Goal: Task Accomplishment & Management: Complete application form

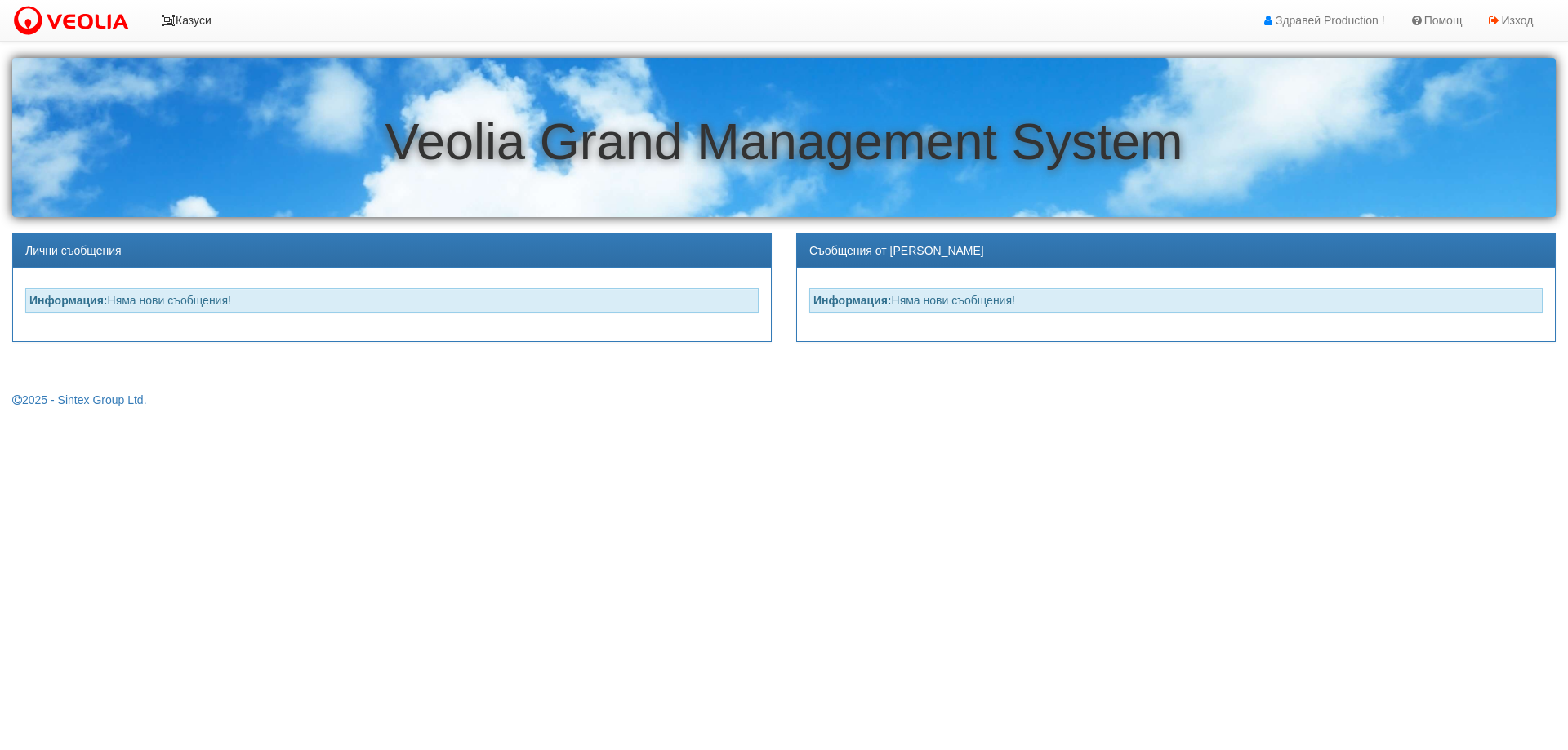
click at [191, 21] on link "Казуси" at bounding box center [185, 21] width 75 height 41
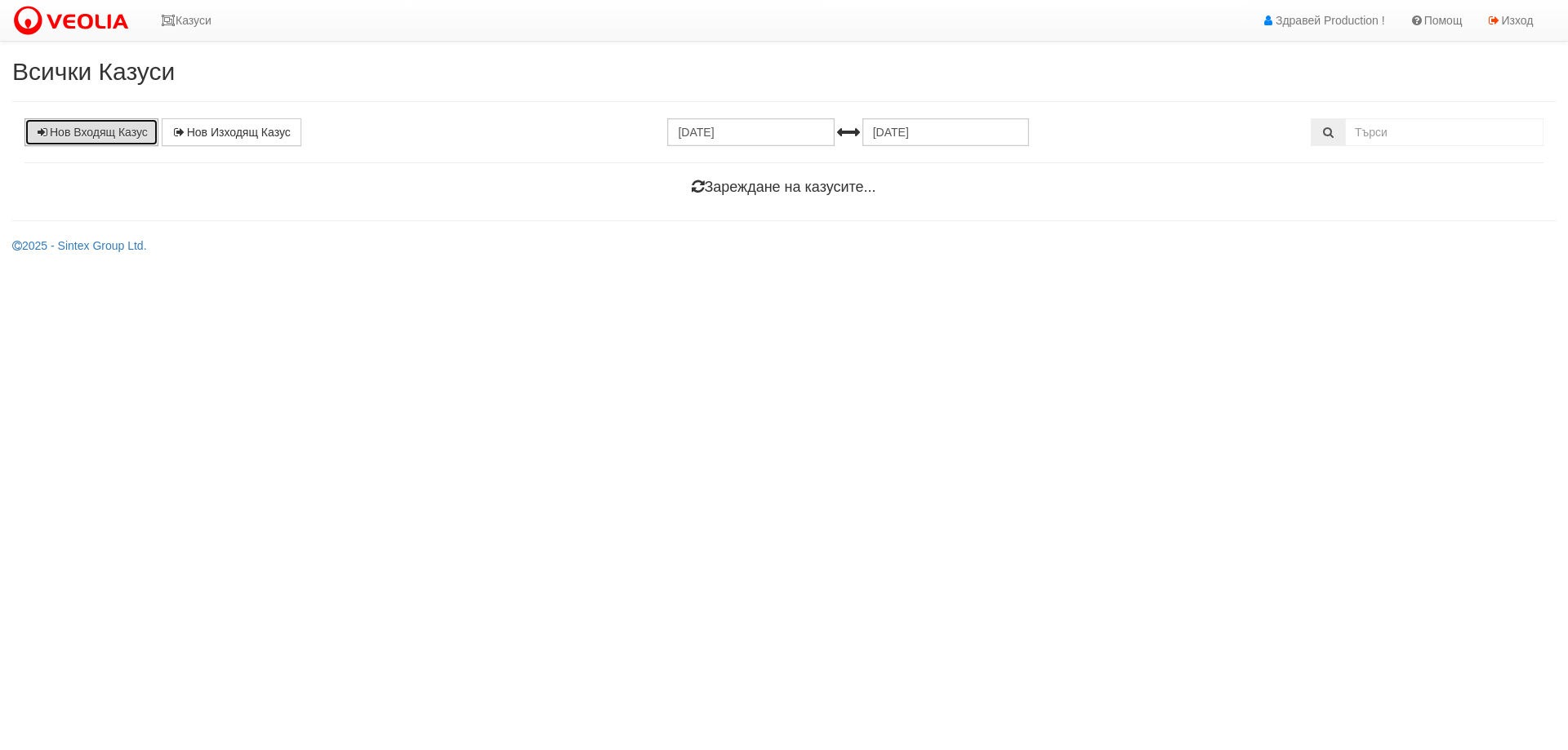
click at [110, 125] on link "Нов Входящ Казус" at bounding box center [92, 133] width 134 height 28
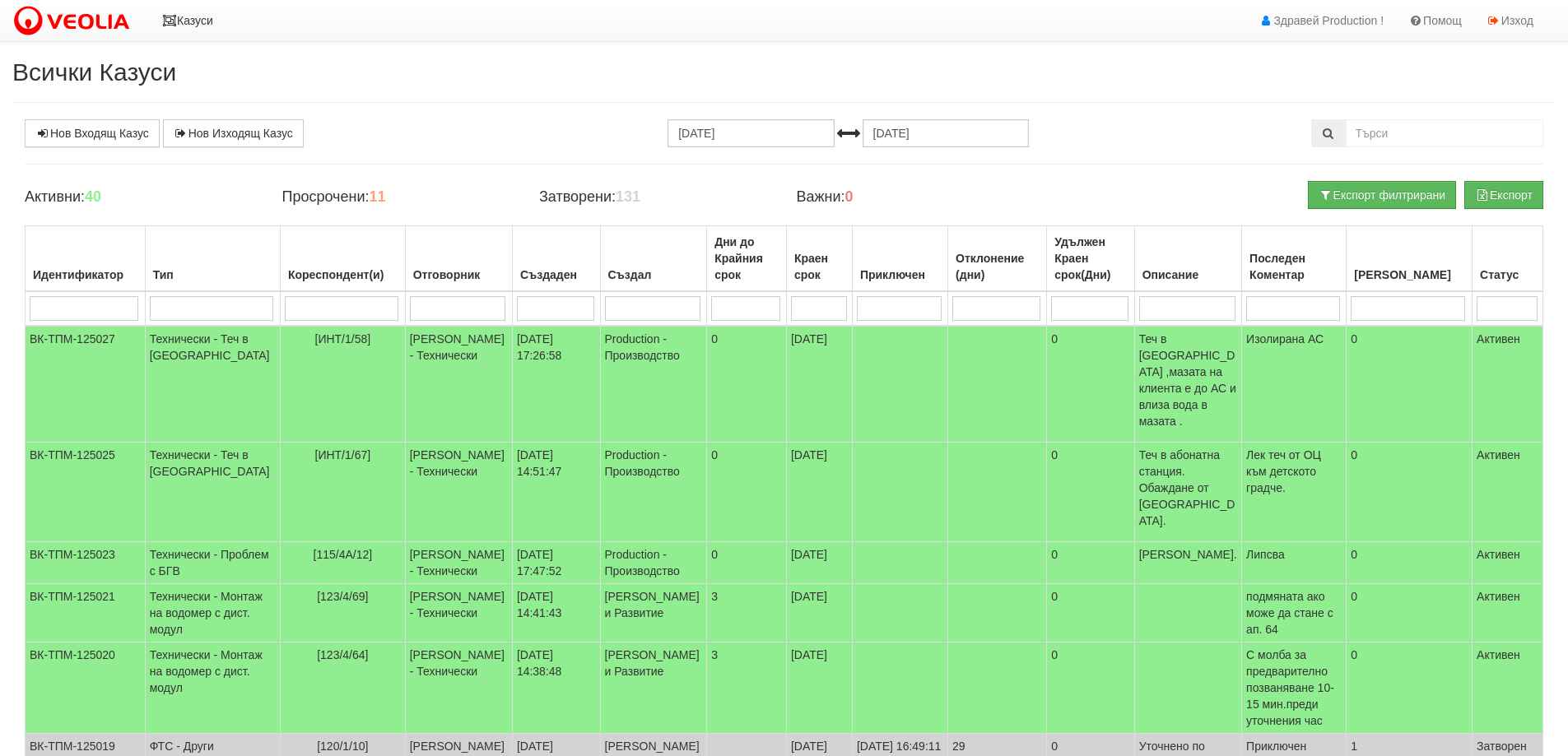
click at [186, 21] on link "Казуси" at bounding box center [187, 21] width 76 height 42
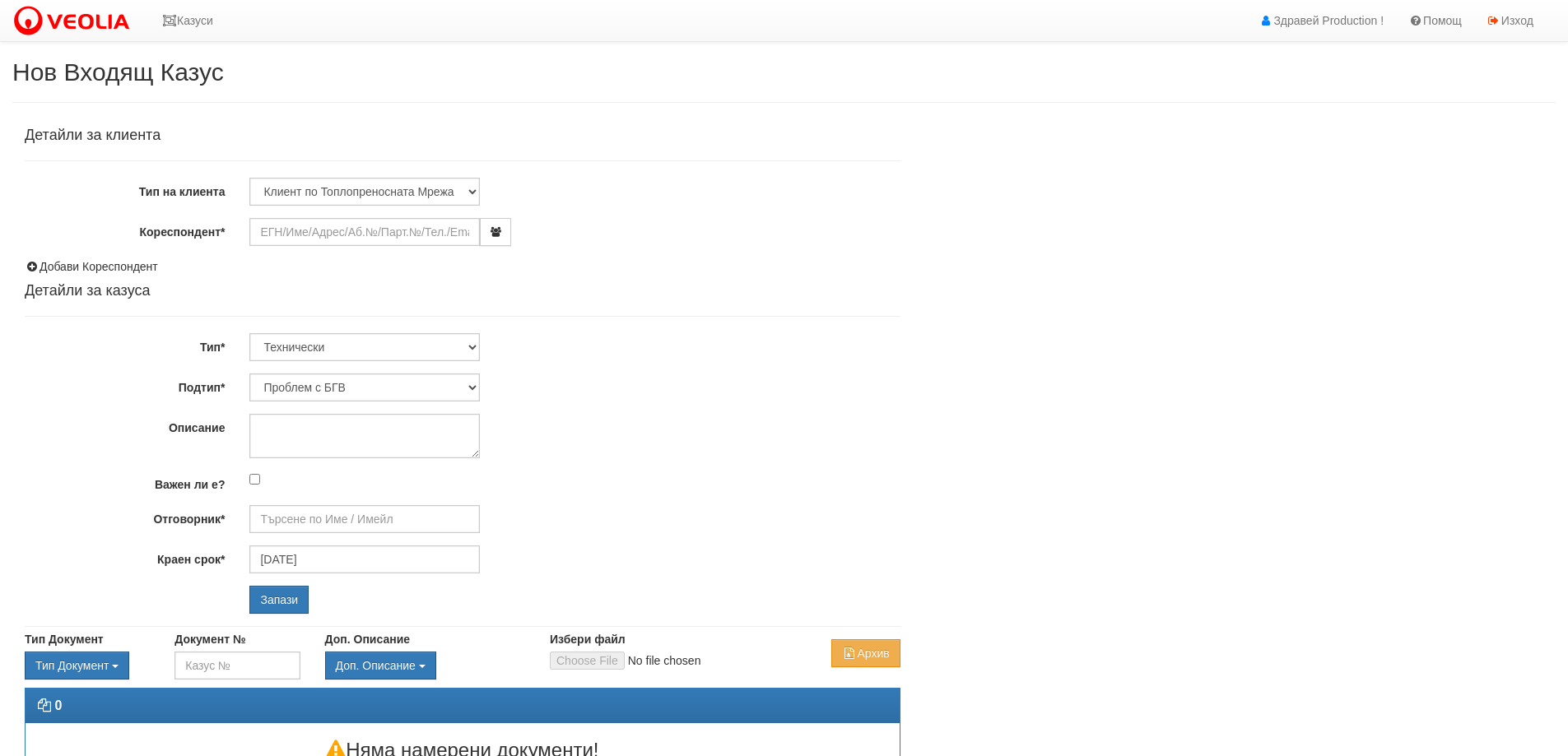
type input "[PERSON_NAME] - Технически"
click at [288, 241] on input "Кореспондент*" at bounding box center [364, 233] width 230 height 28
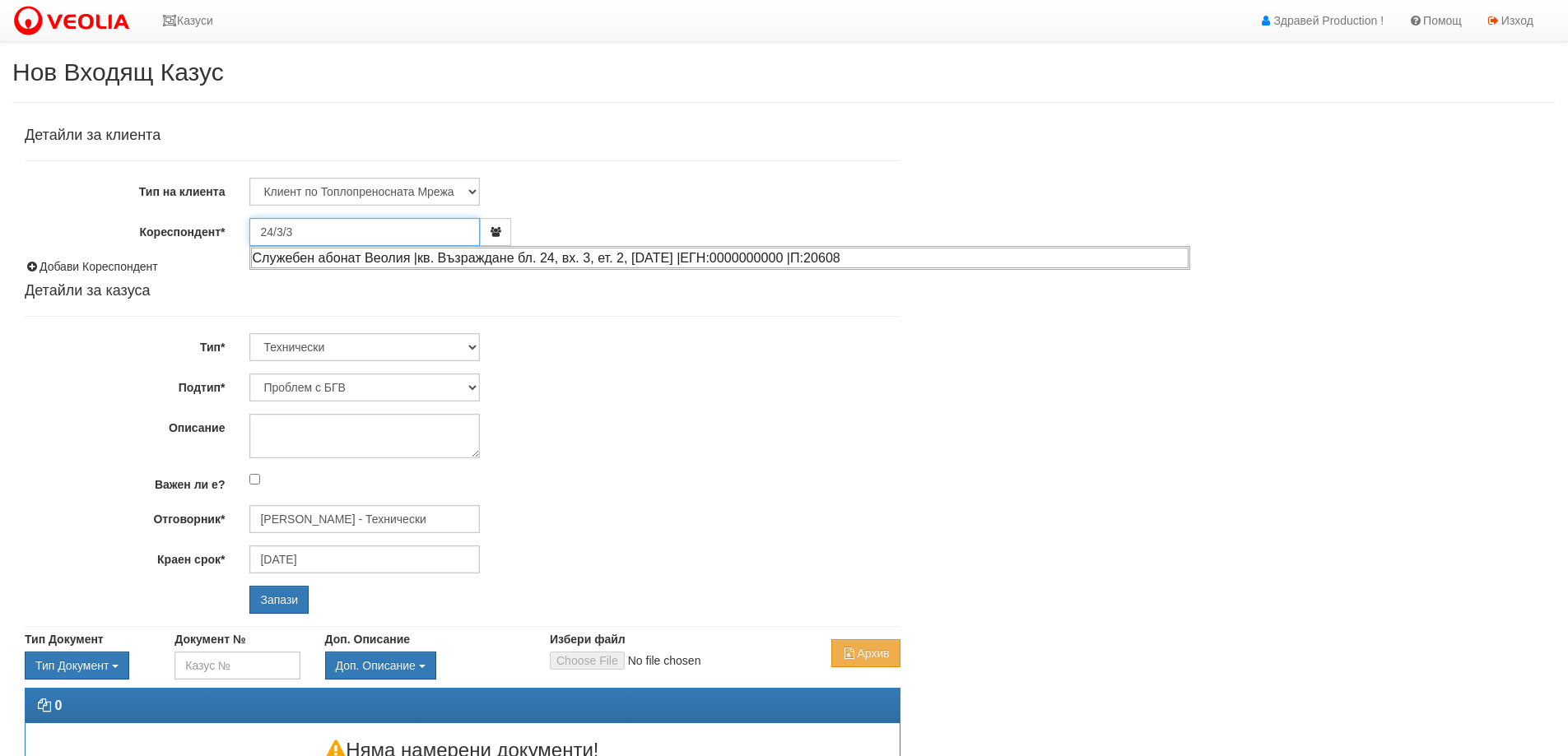
click at [577, 257] on div "Служебен абонат Веолия |кв. Възраждане бл. 24, вх. 3, ет. 2, ап. 3 |ЕГН:0000000…" at bounding box center [720, 258] width 937 height 21
type input "Служебен абонат Веолия"
type input "[PERSON_NAME] - Технически"
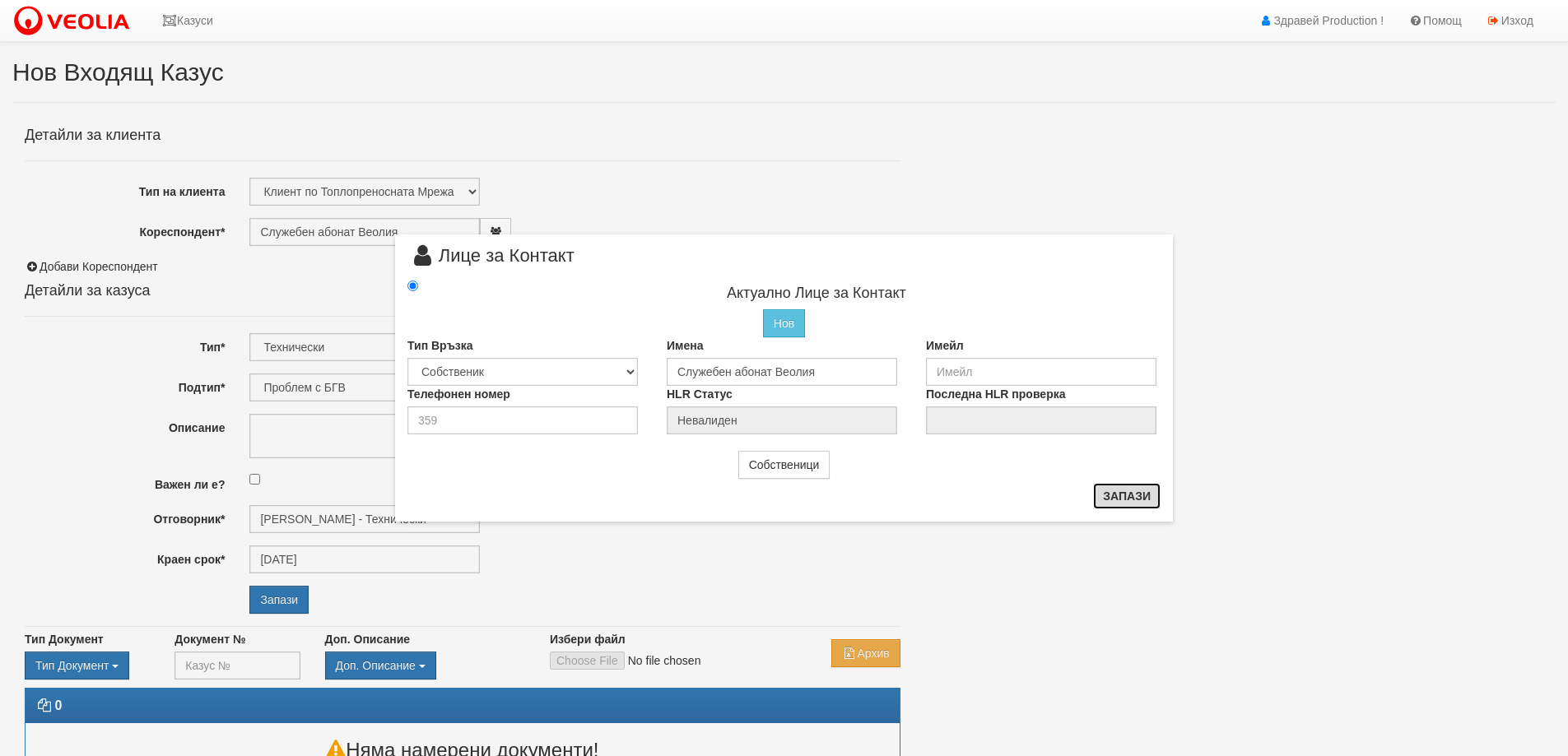
click at [1104, 498] on button "Запази" at bounding box center [1127, 497] width 67 height 27
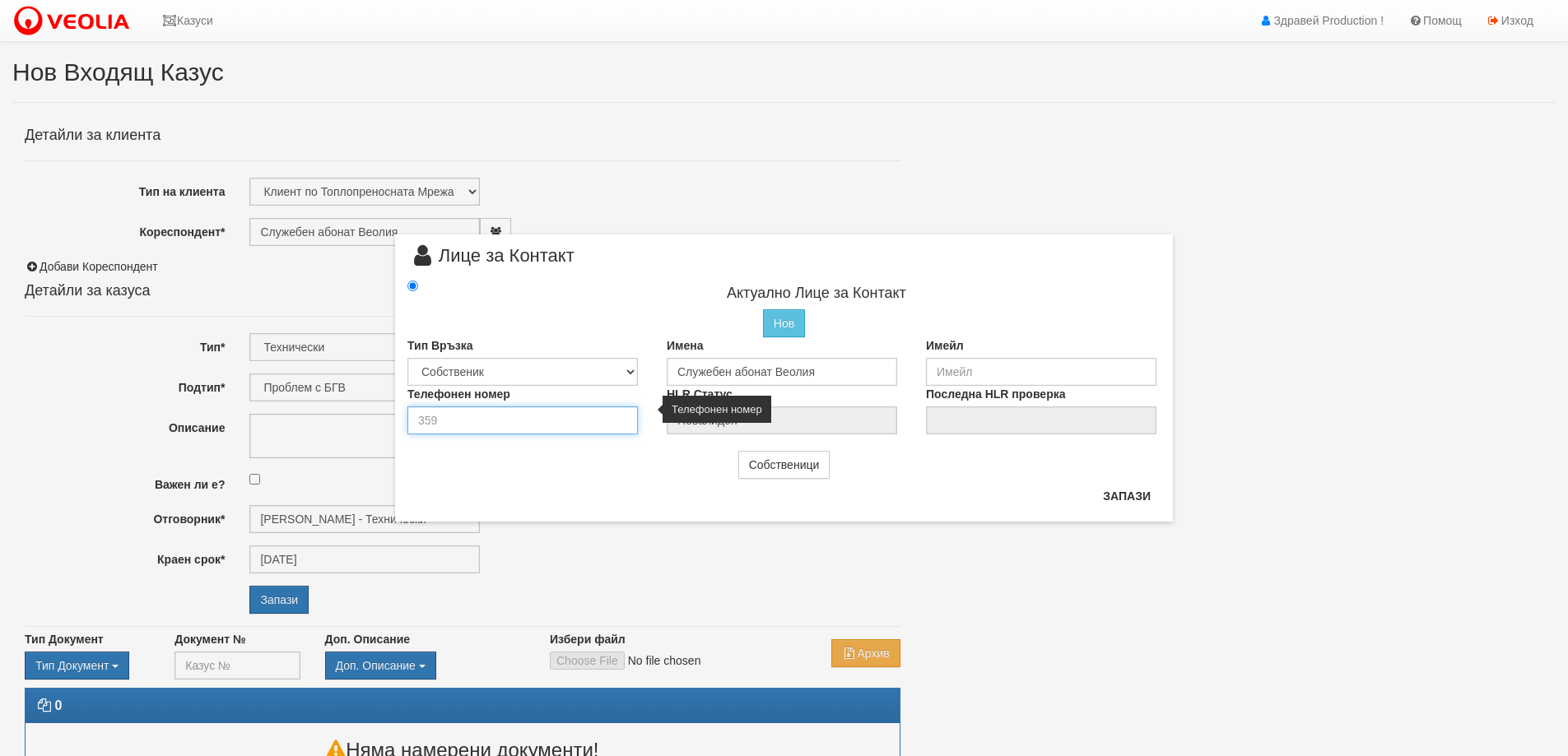
click at [545, 415] on input "number" at bounding box center [522, 420] width 230 height 28
type input "0876738353"
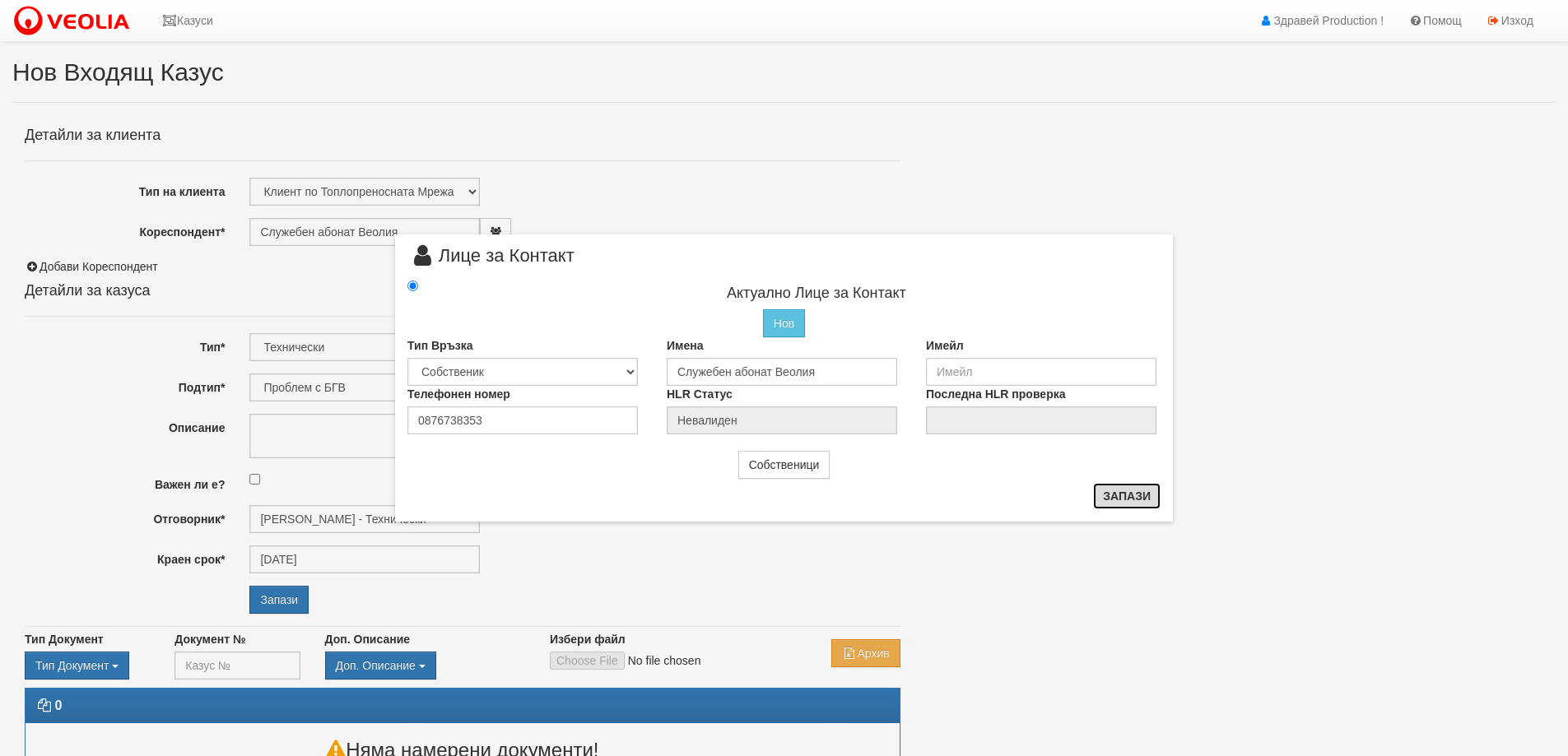
click at [1131, 503] on button "Запази" at bounding box center [1127, 497] width 67 height 27
radio input "true"
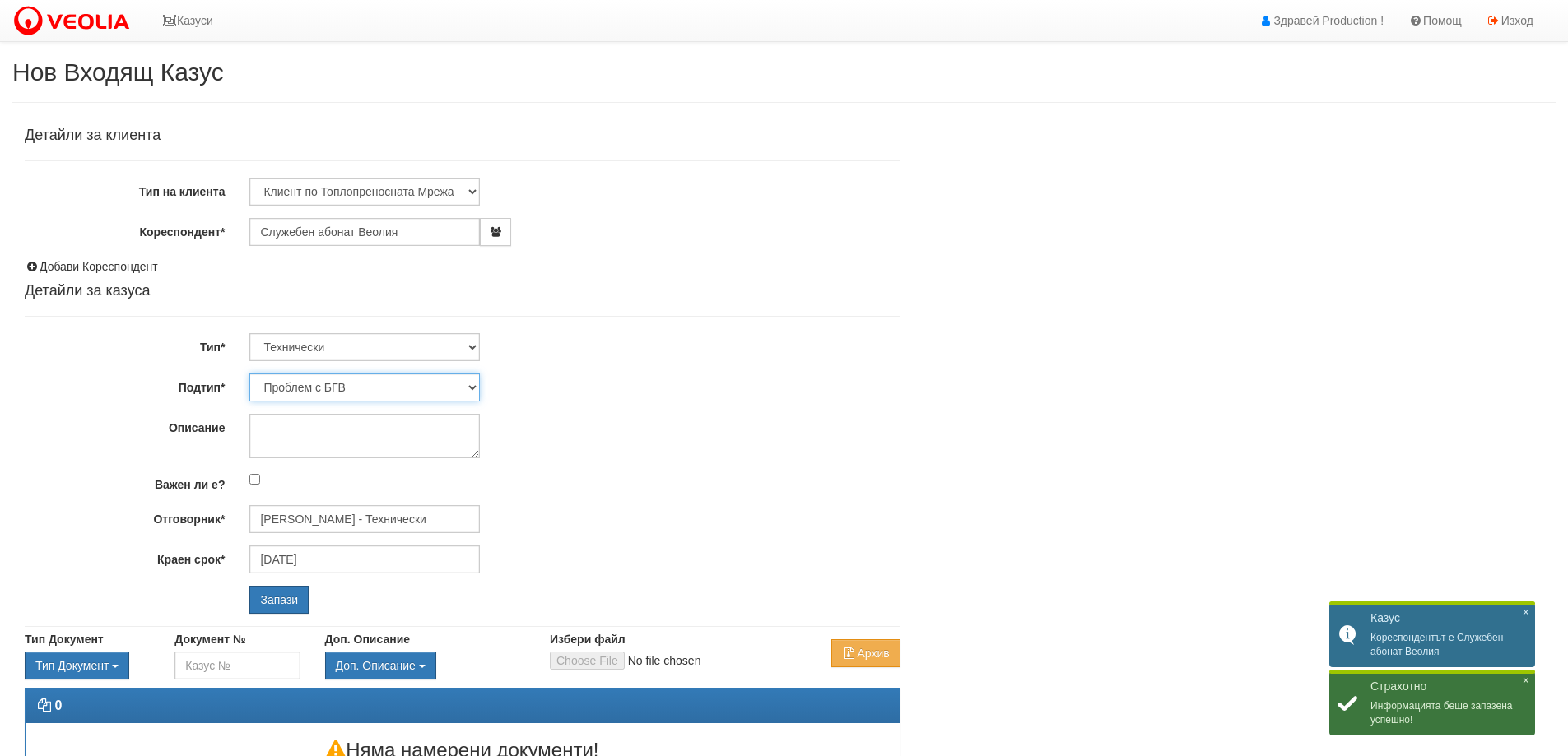
click at [361, 395] on select "Проблем с БГВ Теч ВОИ Теч БГВ Теч в АС Теч от водомер Проблем в АС Интервенция …" at bounding box center [364, 388] width 230 height 28
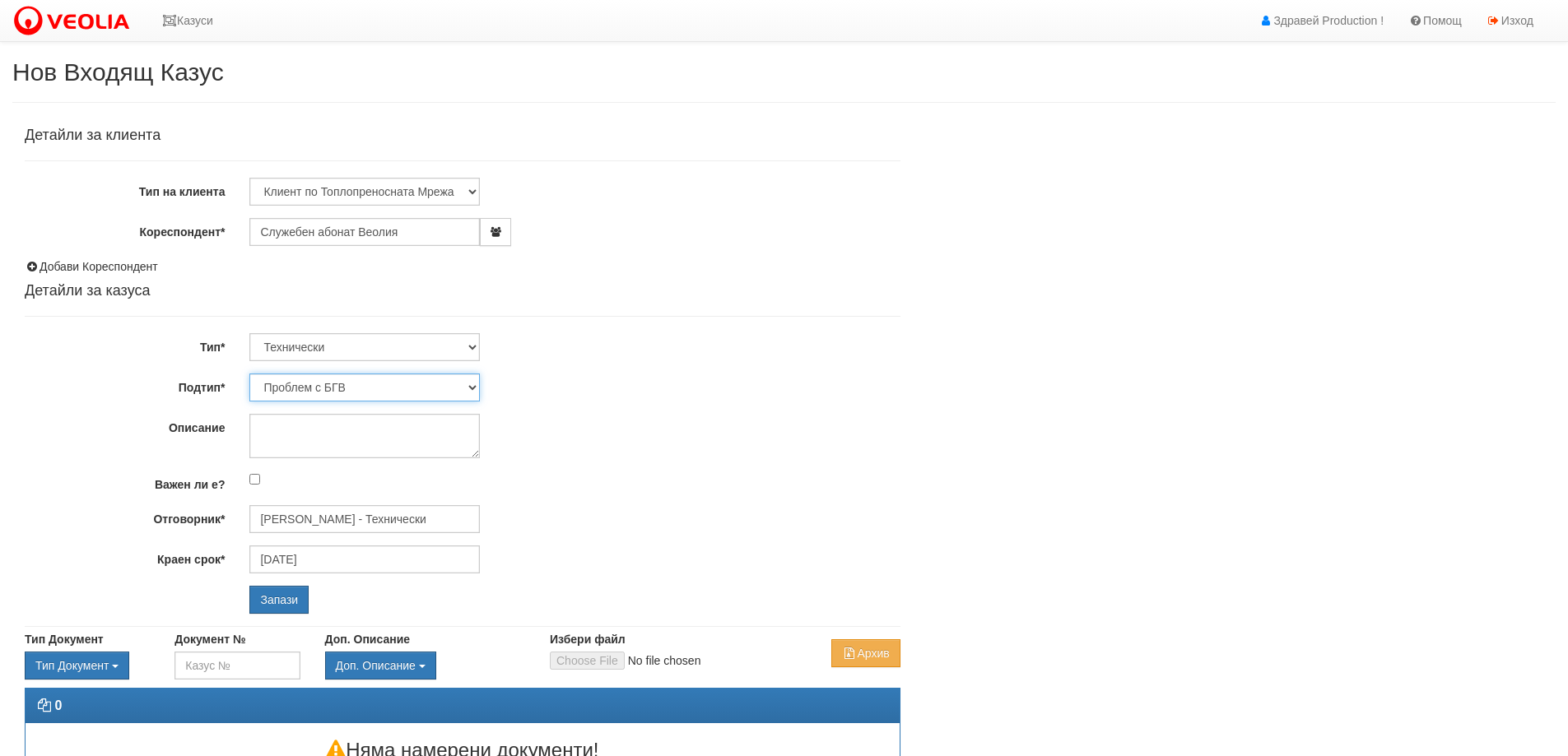
select select "Теч в АС"
click at [249, 374] on select "Проблем с БГВ Теч ВОИ Теч БГВ Теч в АС Теч от водомер Проблем в АС Интервенция …" at bounding box center [364, 388] width 230 height 28
type input "[DATE]"
type input "[PERSON_NAME] - Технически"
click at [322, 427] on textarea "Описание" at bounding box center [364, 435] width 230 height 44
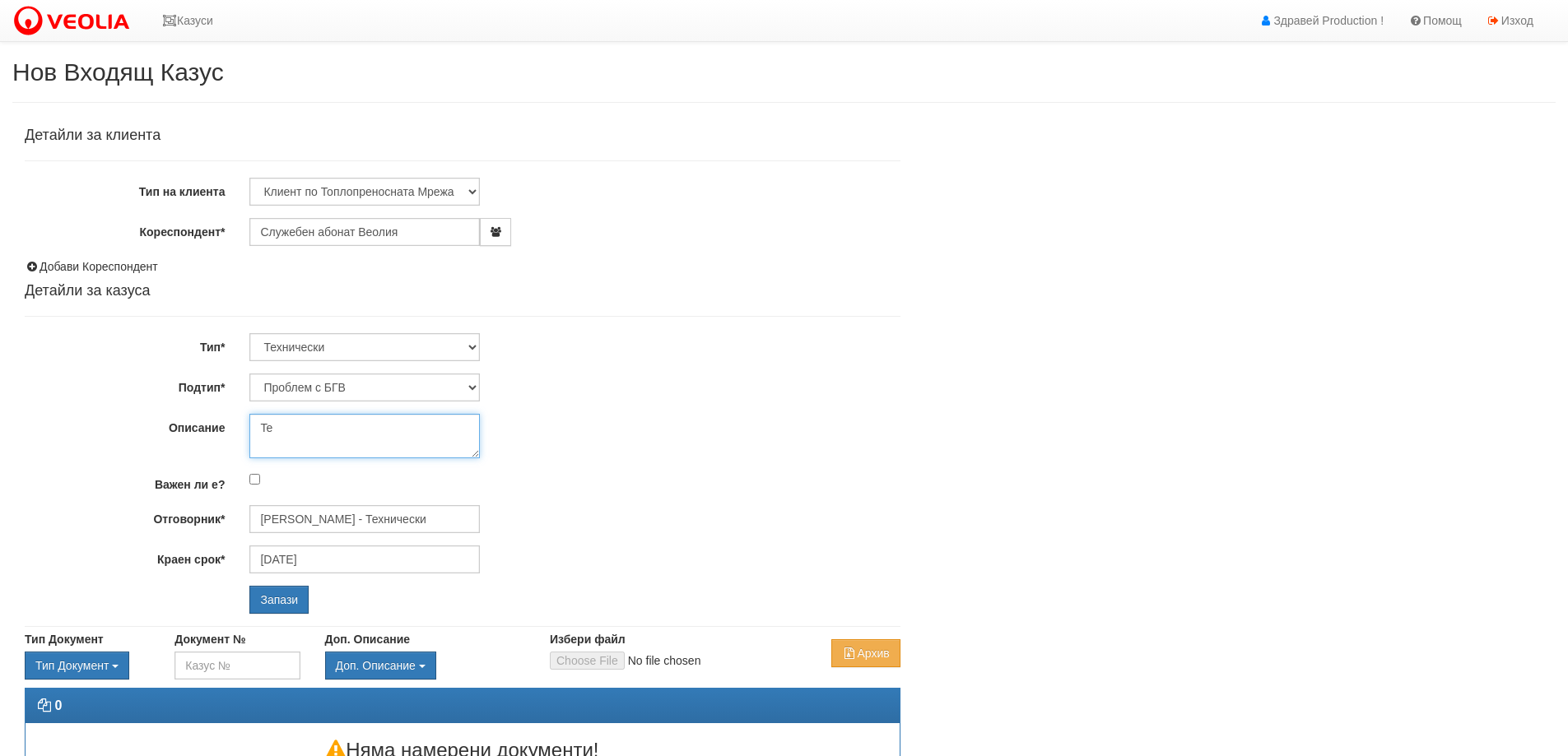
type textarea "T"
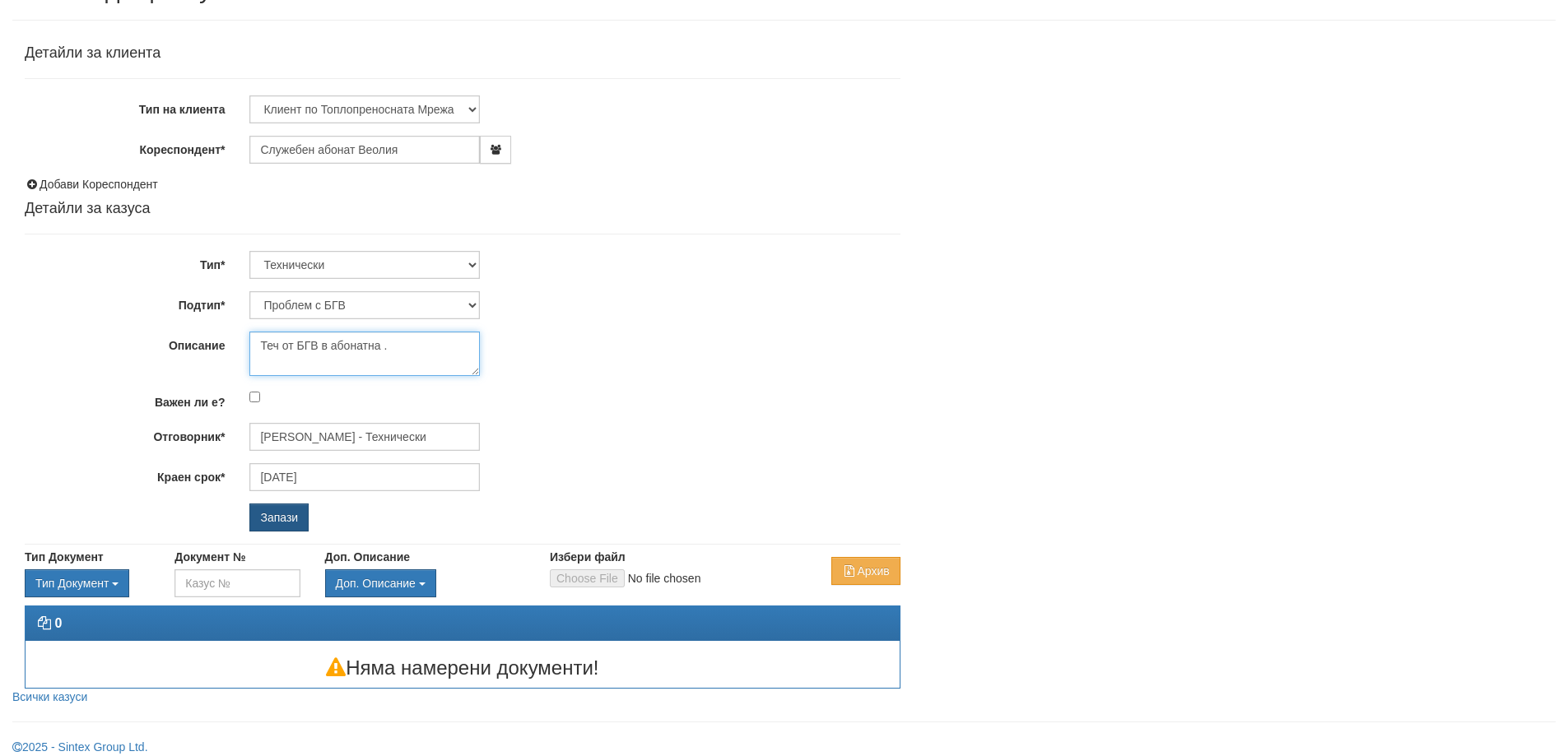
type textarea "Теч от БГВ в абонатна ."
click at [283, 518] on input "Запази" at bounding box center [278, 518] width 59 height 28
